Goal: Information Seeking & Learning: Learn about a topic

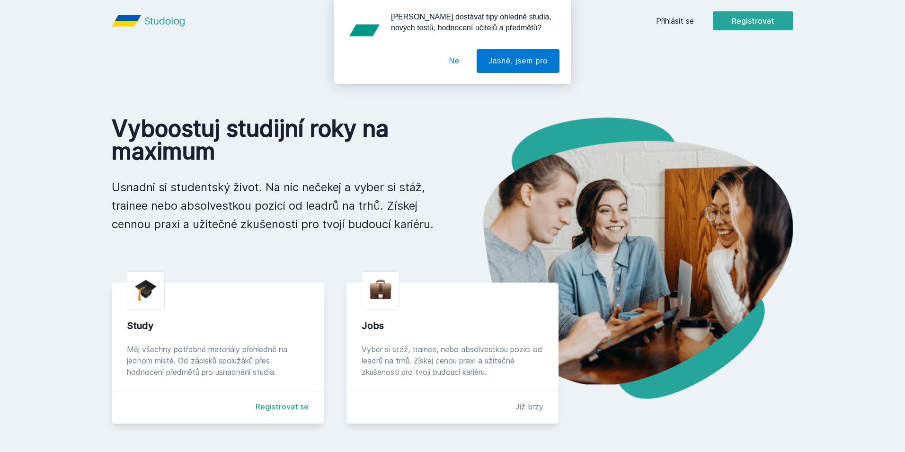
click at [674, 18] on div "Chceš dostávat tipy ohledně studia, nových testů, hodnocení učitelů a předmětů?…" at bounding box center [452, 42] width 905 height 84
click at [672, 22] on div "Chceš dostávat tipy ohledně studia, nových testů, hodnocení učitelů a předmětů?…" at bounding box center [452, 42] width 905 height 84
click at [455, 64] on button "Ne" at bounding box center [455, 61] width 34 height 24
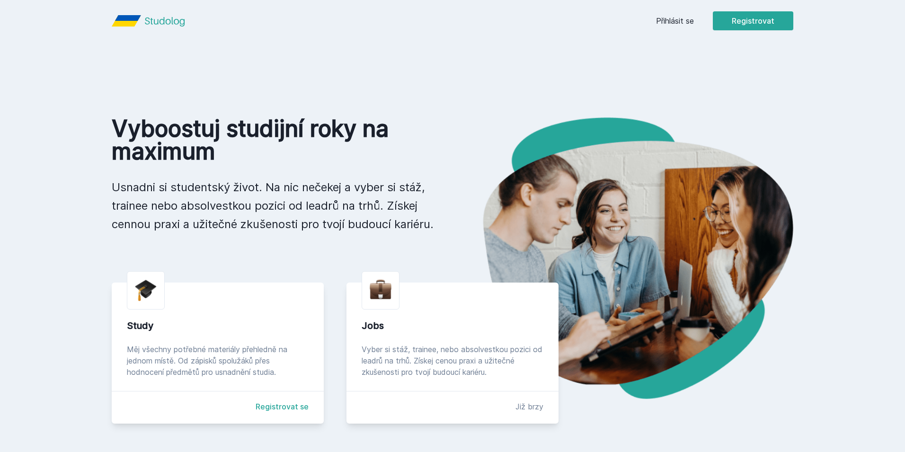
click at [686, 19] on link "Přihlásit se" at bounding box center [675, 20] width 38 height 11
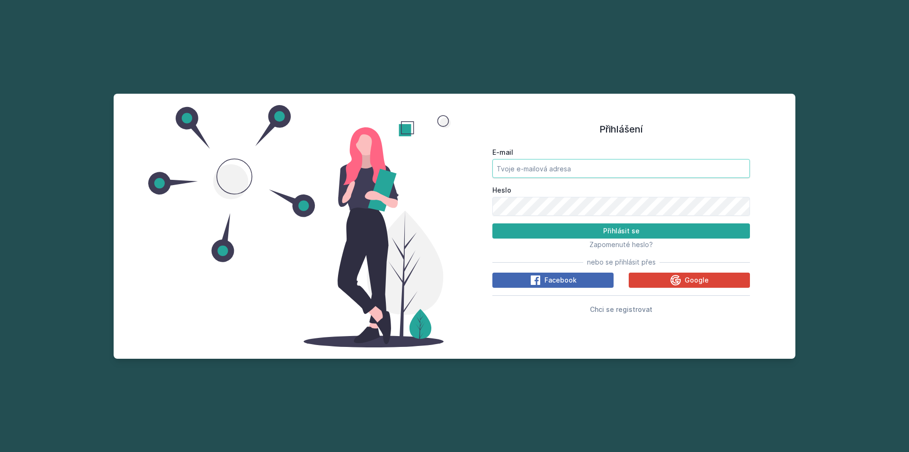
click at [573, 170] on input "E-mail" at bounding box center [621, 168] width 258 height 19
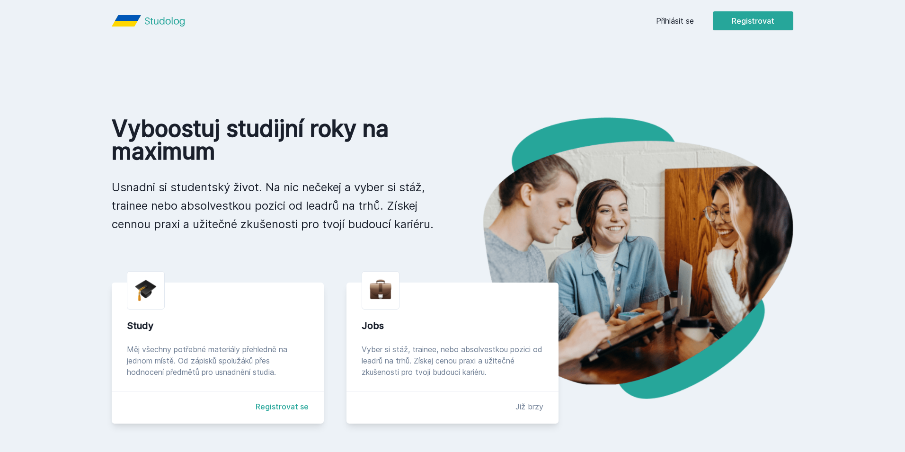
click at [660, 22] on link "Přihlásit se" at bounding box center [675, 20] width 38 height 11
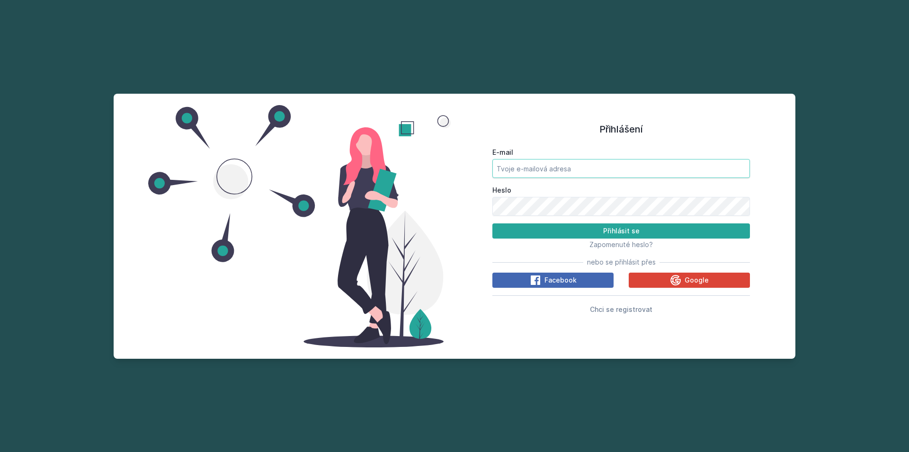
click at [566, 164] on input "E-mail" at bounding box center [621, 168] width 258 height 19
type input "[EMAIL_ADDRESS][DOMAIN_NAME]"
click at [492, 224] on button "Přihlásit se" at bounding box center [621, 231] width 258 height 15
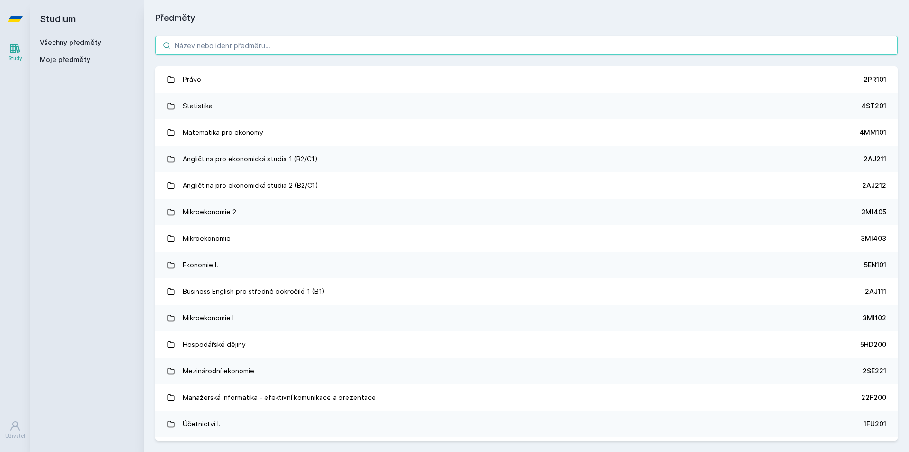
click at [224, 41] on input "search" at bounding box center [526, 45] width 743 height 19
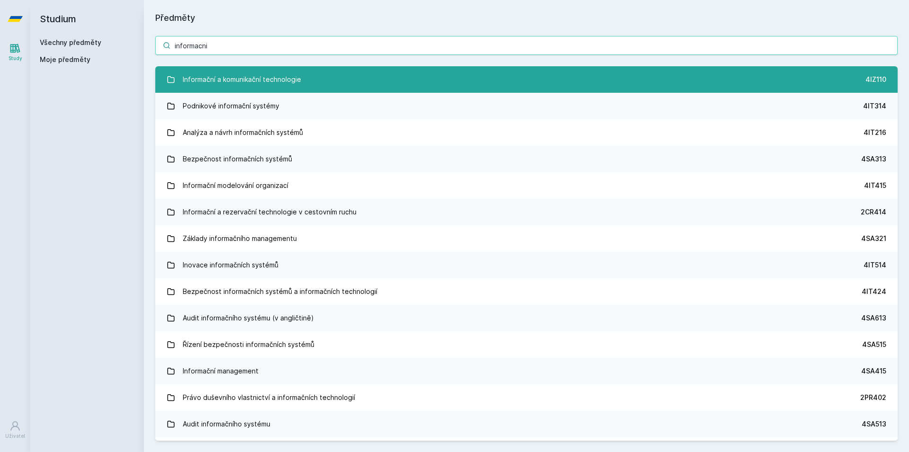
type input "informacni"
click at [259, 81] on div "Informační a komunikační technologie" at bounding box center [242, 79] width 118 height 19
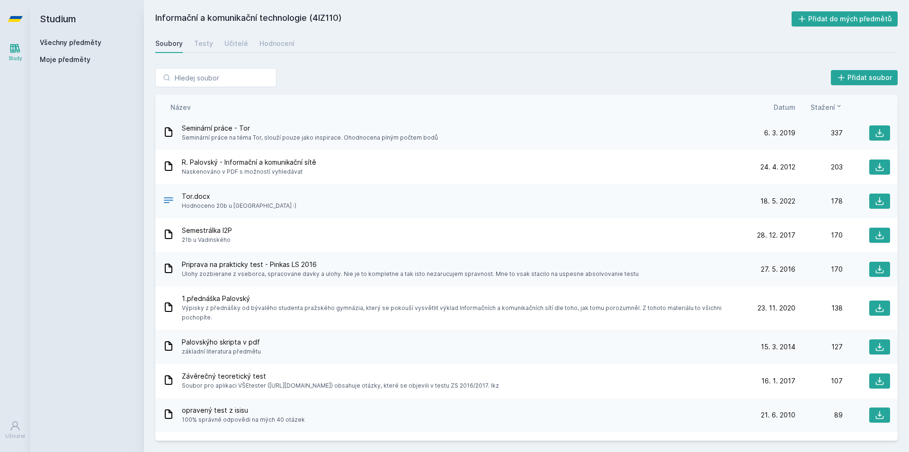
scroll to position [227, 0]
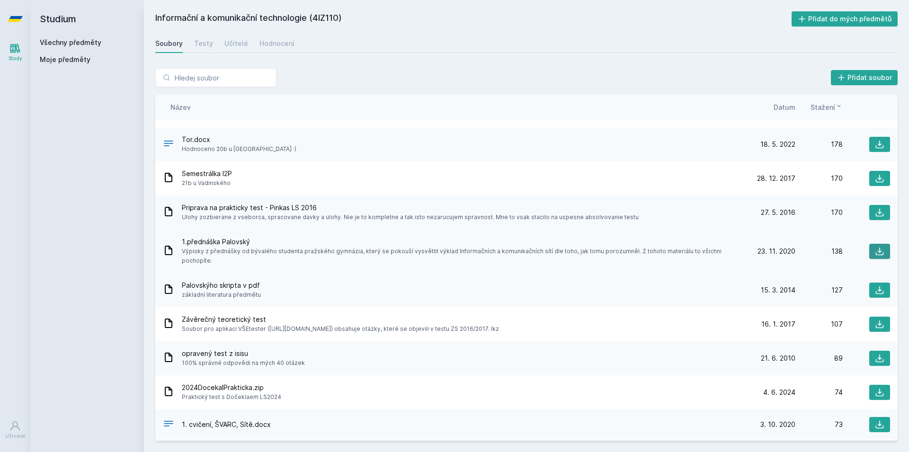
click at [879, 247] on icon at bounding box center [879, 251] width 9 height 9
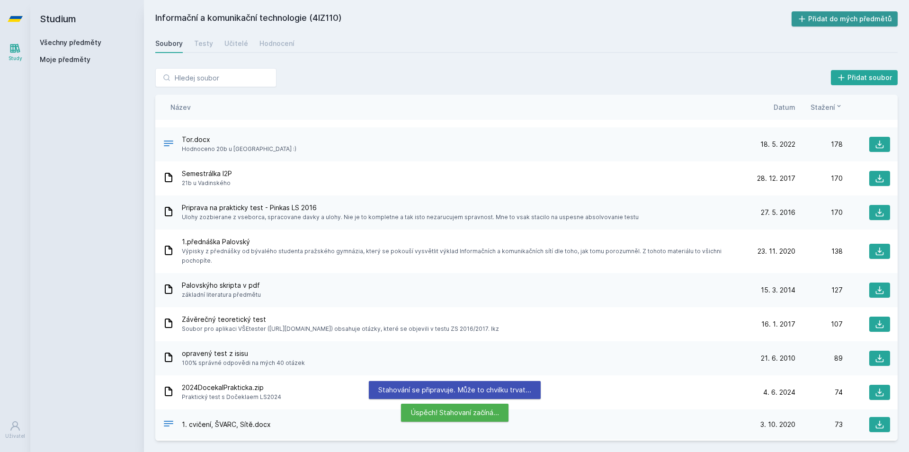
click at [689, 12] on h2 "Informační a komunikační technologie (4IZ110)" at bounding box center [473, 18] width 636 height 15
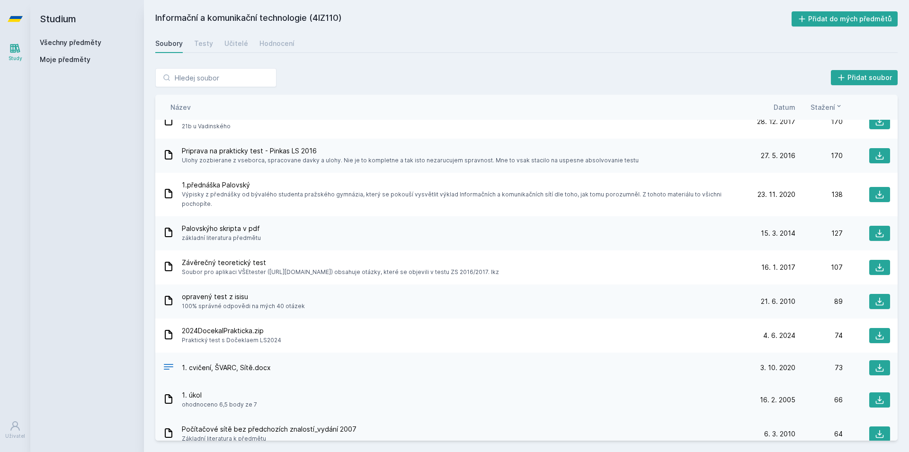
scroll to position [341, 0]
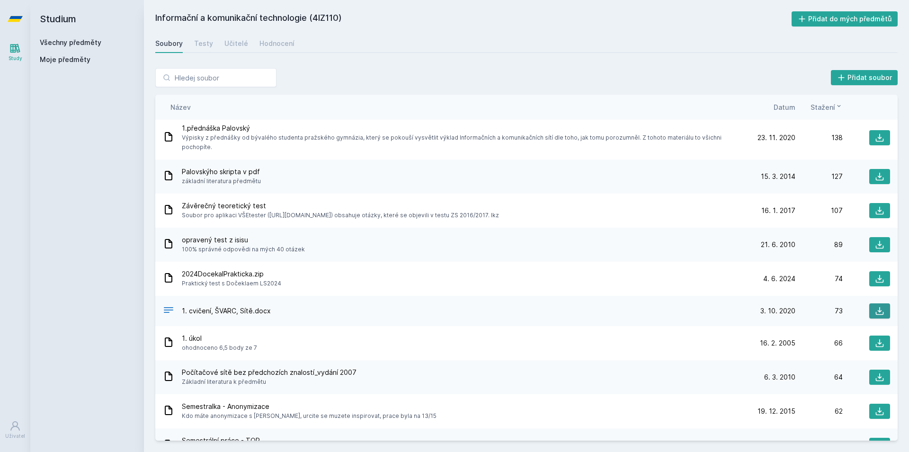
click at [875, 306] on icon at bounding box center [879, 310] width 9 height 9
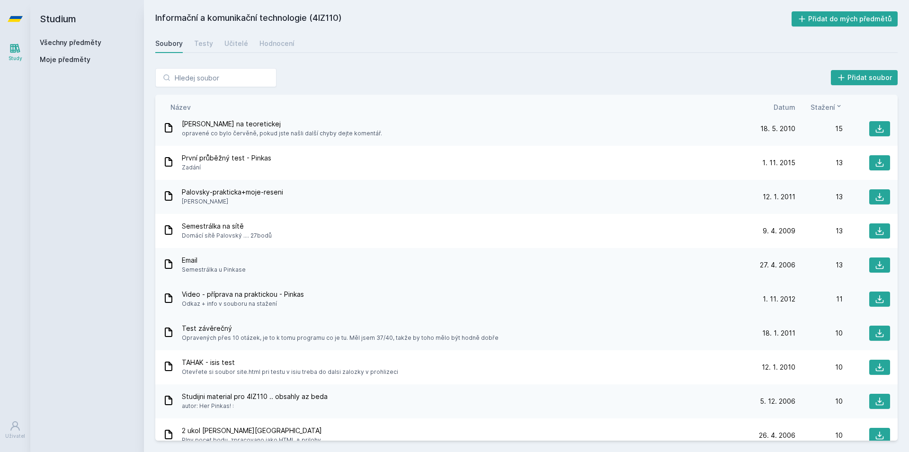
scroll to position [1250, 0]
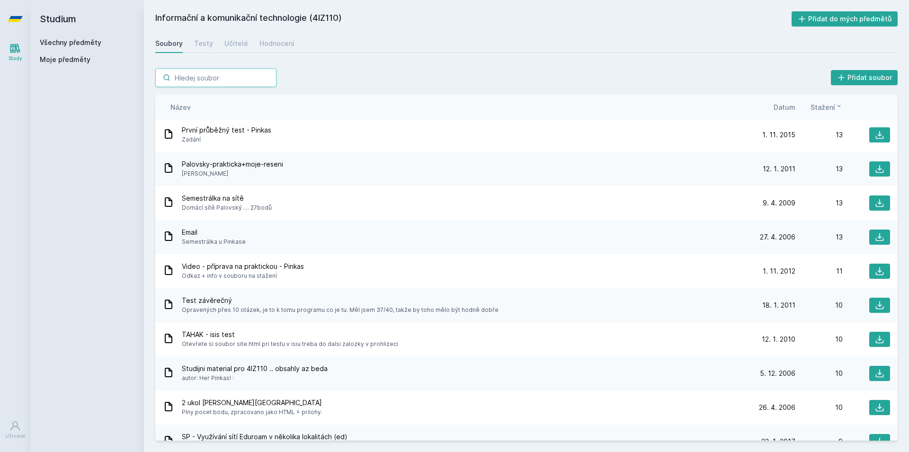
click at [245, 79] on input "search" at bounding box center [215, 77] width 121 height 19
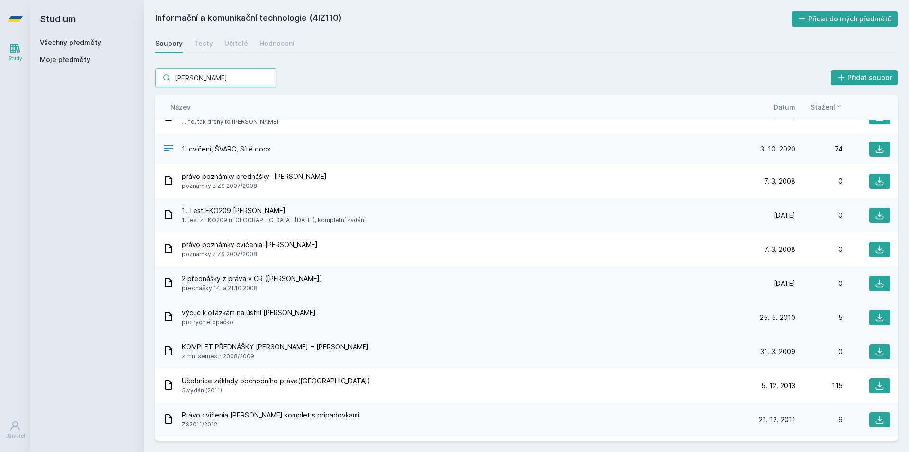
scroll to position [0, 0]
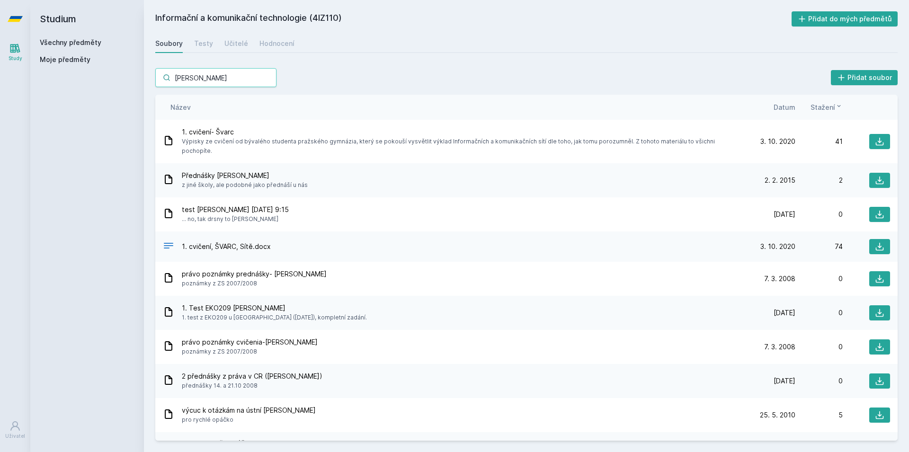
type input "[PERSON_NAME]"
